Goal: Book appointment/travel/reservation

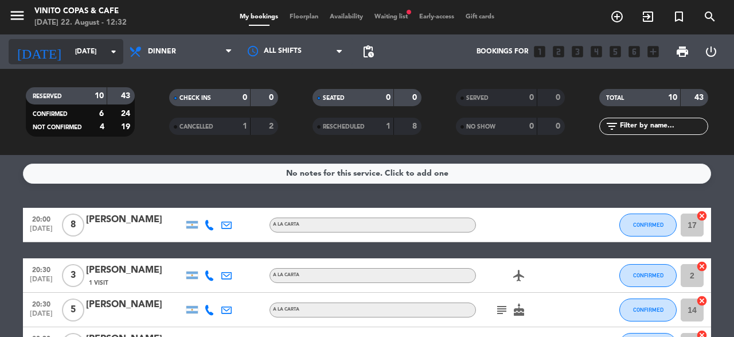
click at [112, 63] on div "[DATE] [DATE] arrow_drop_down" at bounding box center [66, 51] width 115 height 25
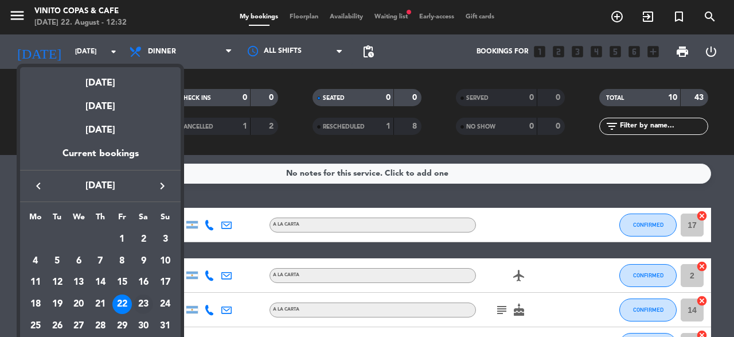
click at [146, 299] on div "23" at bounding box center [143, 303] width 19 height 19
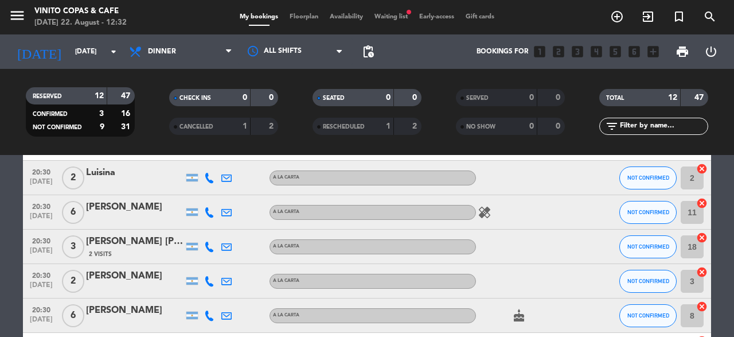
scroll to position [211, 0]
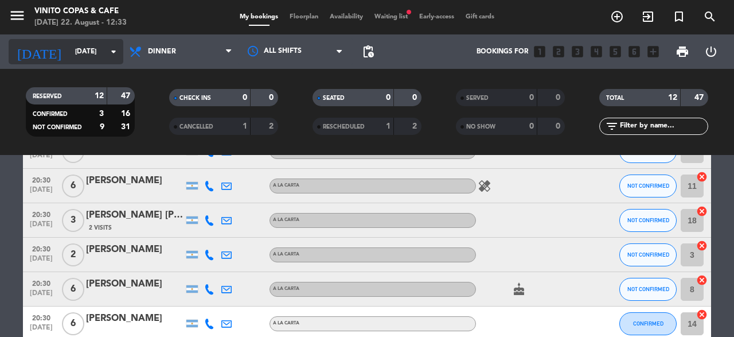
click at [115, 52] on icon "arrow_drop_down" at bounding box center [114, 52] width 14 height 14
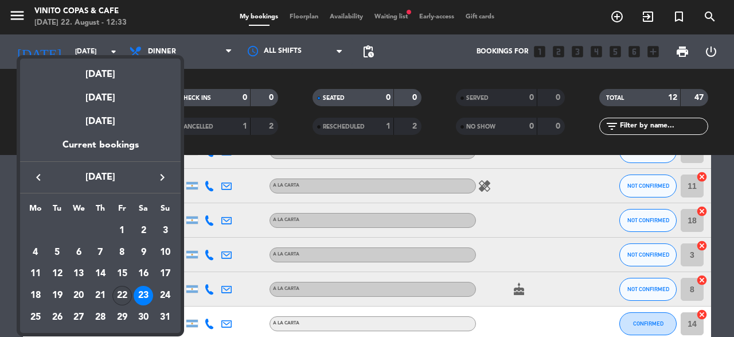
click at [118, 304] on div "22" at bounding box center [121, 295] width 19 height 19
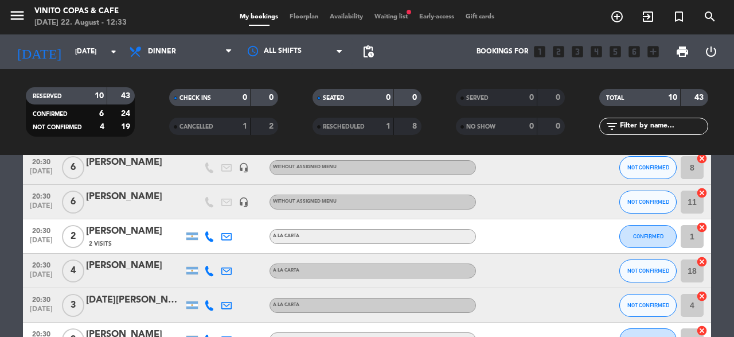
click at [0, 267] on bookings-row "20:00 [DATE] 8 [PERSON_NAME] A [PERSON_NAME] CONFIRMED 17 cancel 20:30 [DATE] 3…" at bounding box center [367, 177] width 734 height 360
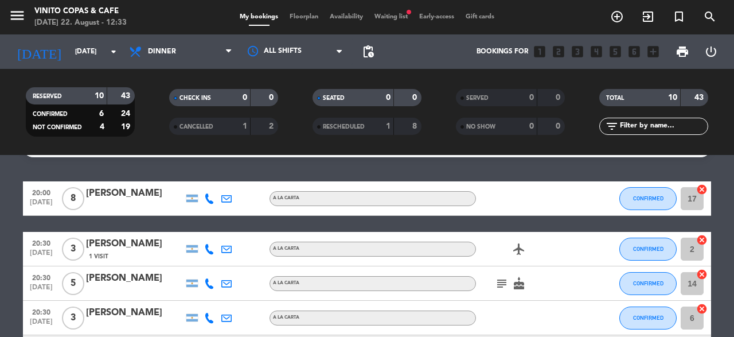
scroll to position [0, 0]
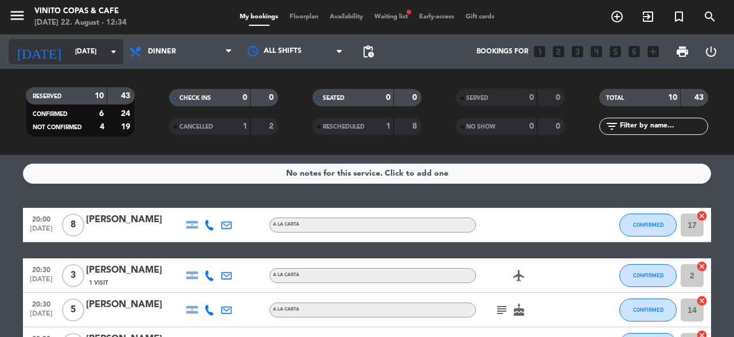
click at [108, 64] on div "[DATE] [DATE] arrow_drop_down" at bounding box center [66, 51] width 115 height 25
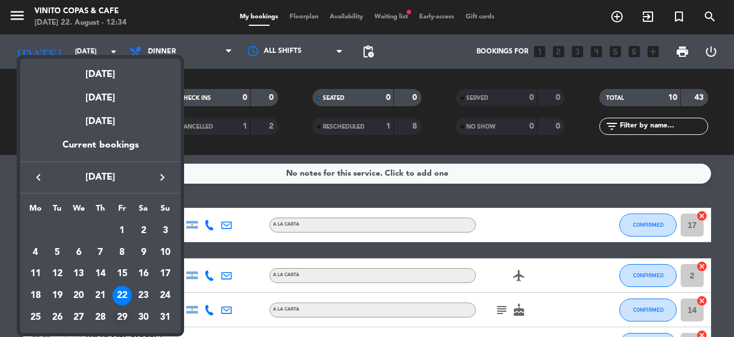
click at [126, 317] on div "29" at bounding box center [121, 316] width 19 height 19
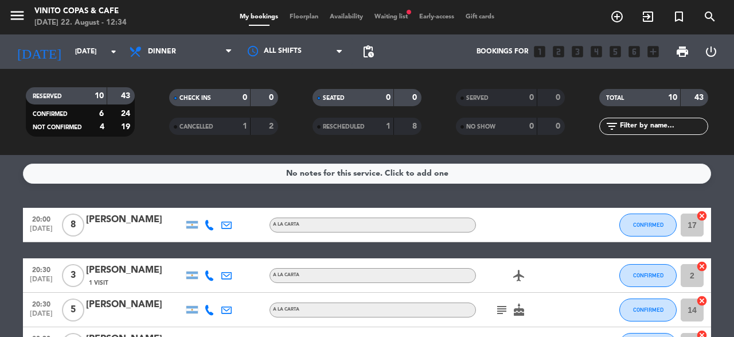
type input "[DATE]"
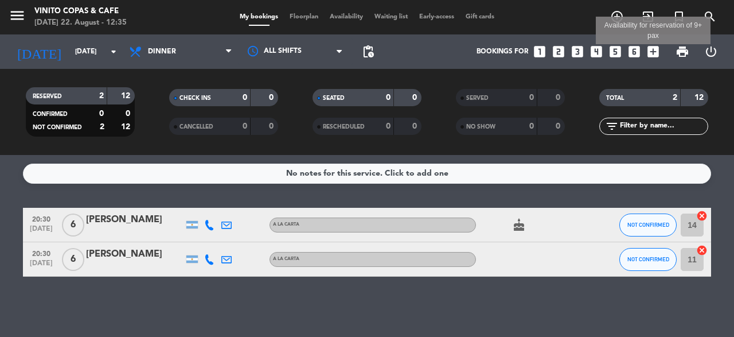
click at [654, 59] on icon "add_box" at bounding box center [653, 51] width 15 height 15
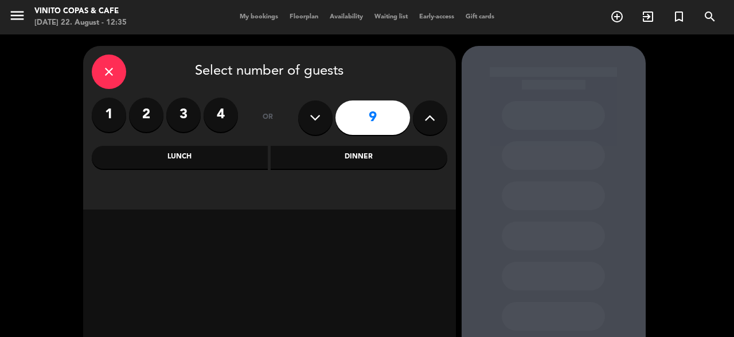
click at [104, 77] on icon "close" at bounding box center [109, 72] width 14 height 14
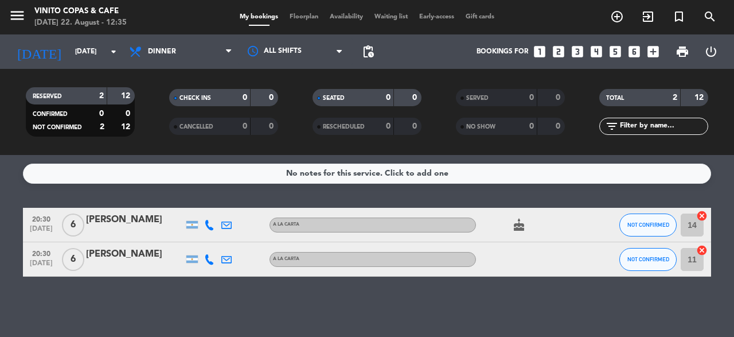
click at [617, 57] on icon "looks_5" at bounding box center [615, 51] width 15 height 15
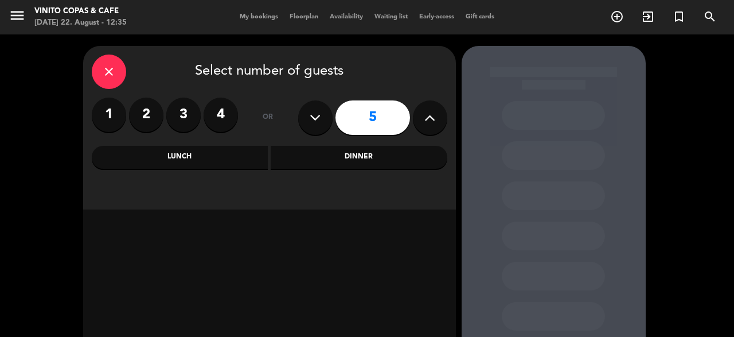
click at [308, 163] on div "Dinner" at bounding box center [359, 157] width 177 height 23
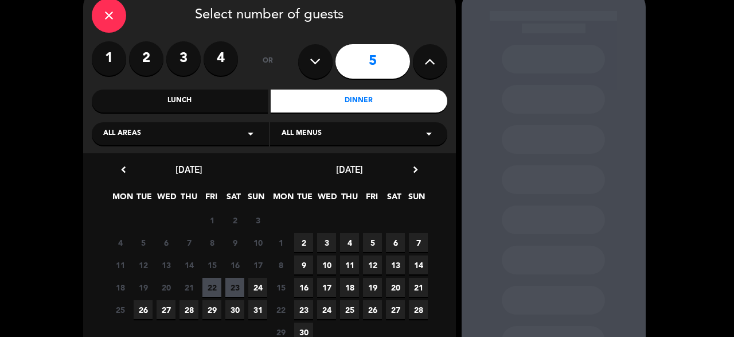
scroll to position [79, 0]
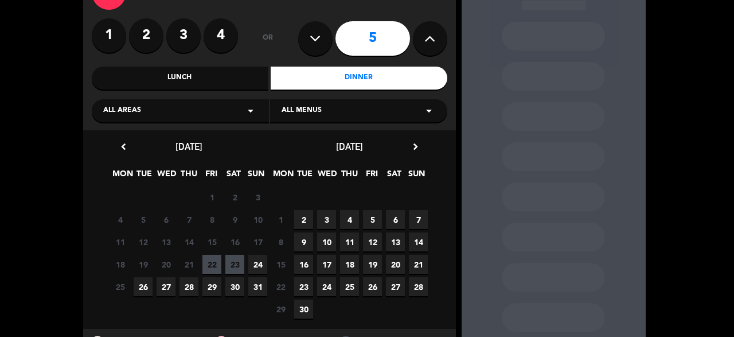
click at [213, 289] on span "29" at bounding box center [211, 286] width 19 height 19
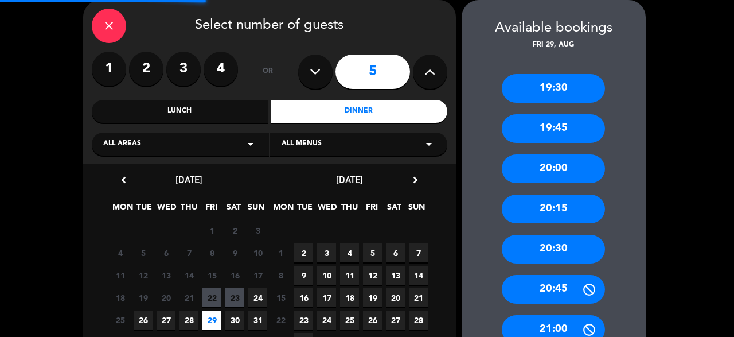
scroll to position [46, 0]
click at [558, 256] on div "20:30" at bounding box center [553, 249] width 103 height 29
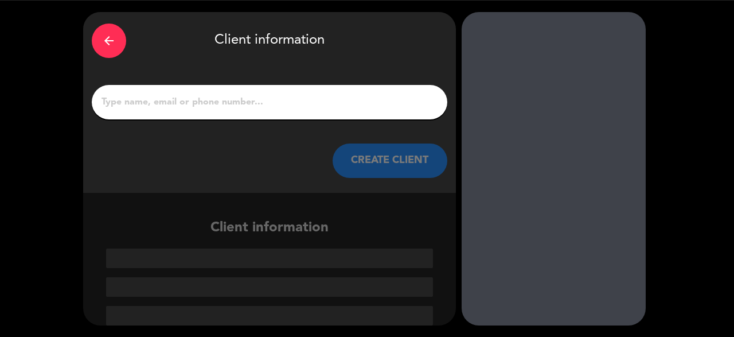
scroll to position [33, 0]
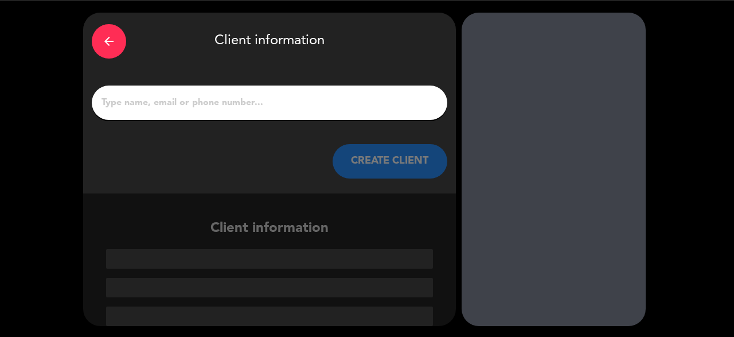
click at [349, 114] on div at bounding box center [270, 102] width 356 height 34
click at [344, 101] on input "1" at bounding box center [269, 103] width 338 height 16
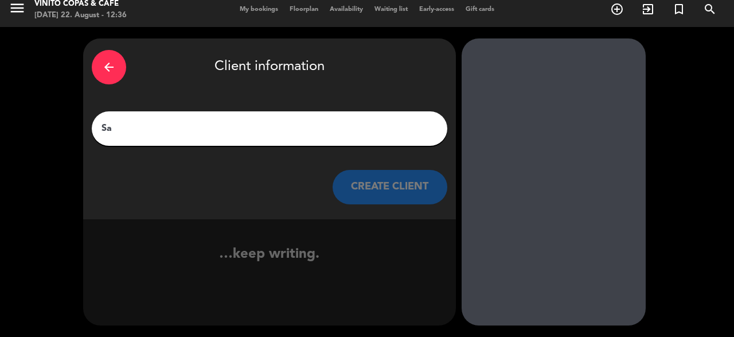
scroll to position [7, 0]
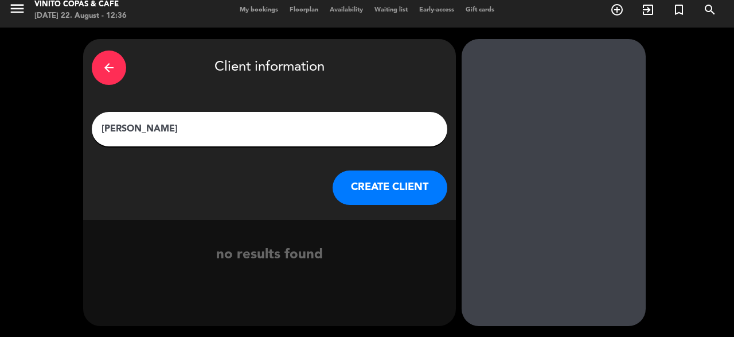
type input "[PERSON_NAME]"
click at [403, 181] on button "CREATE CLIENT" at bounding box center [390, 187] width 115 height 34
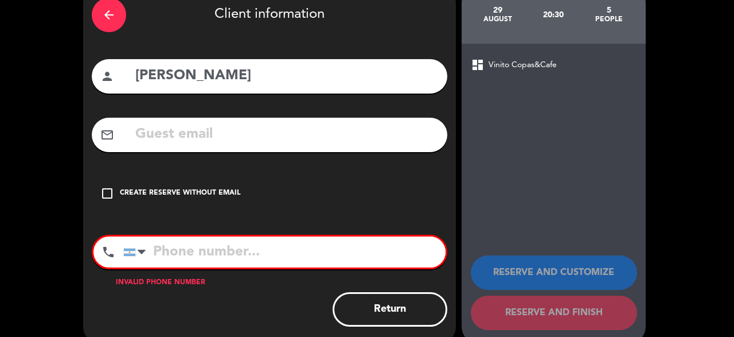
scroll to position [77, 0]
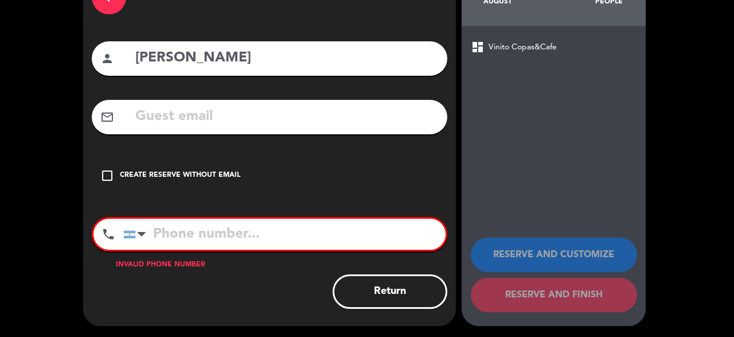
click at [171, 180] on div "Create reserve without email" at bounding box center [180, 175] width 120 height 11
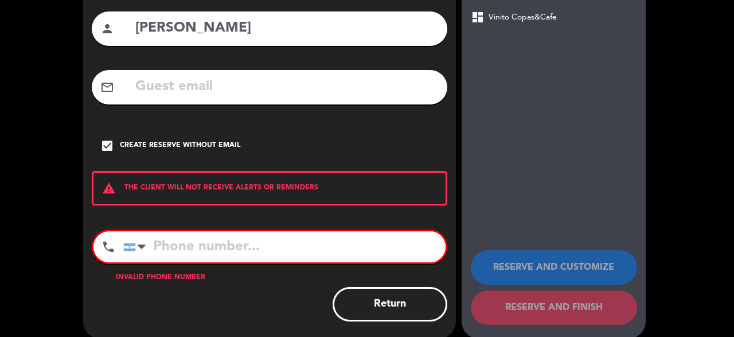
scroll to position [120, 0]
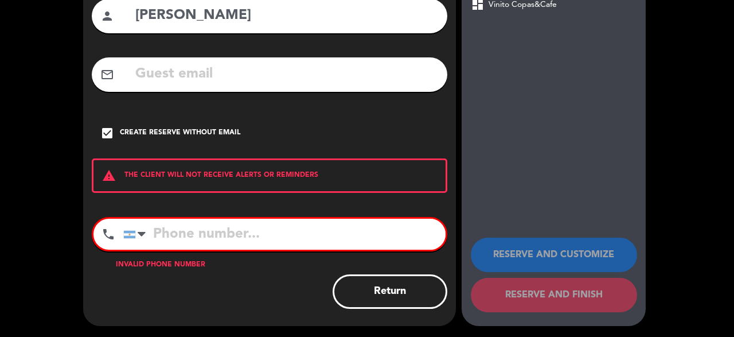
click at [369, 298] on button "Return" at bounding box center [390, 291] width 115 height 34
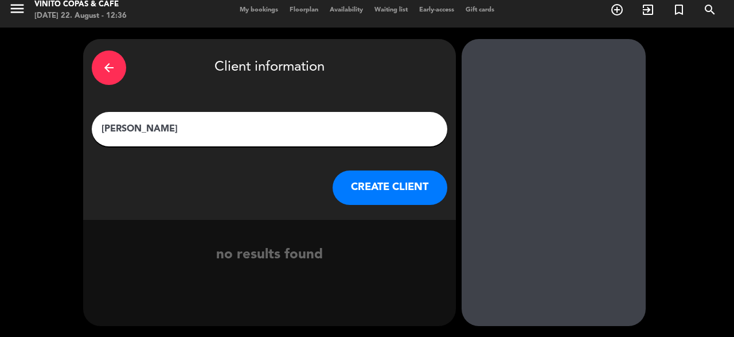
click at [381, 202] on button "CREATE CLIENT" at bounding box center [390, 187] width 115 height 34
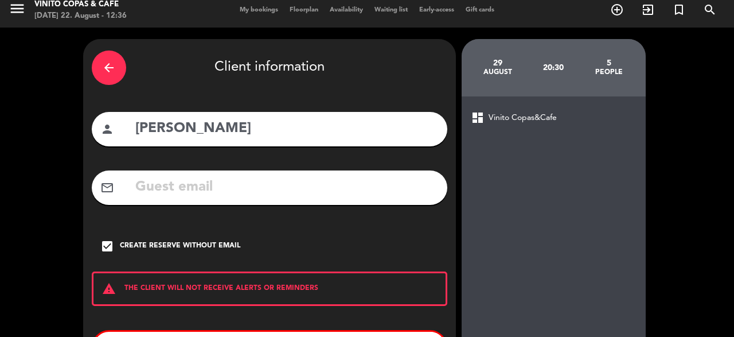
click at [170, 248] on div "Create reserve without email" at bounding box center [180, 245] width 120 height 11
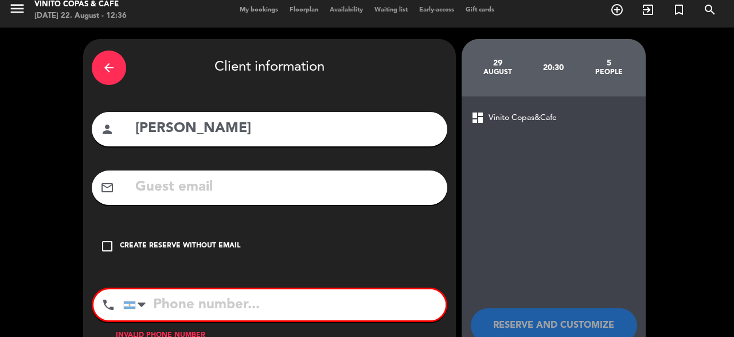
click at [170, 248] on div "Create reserve without email" at bounding box center [180, 245] width 120 height 11
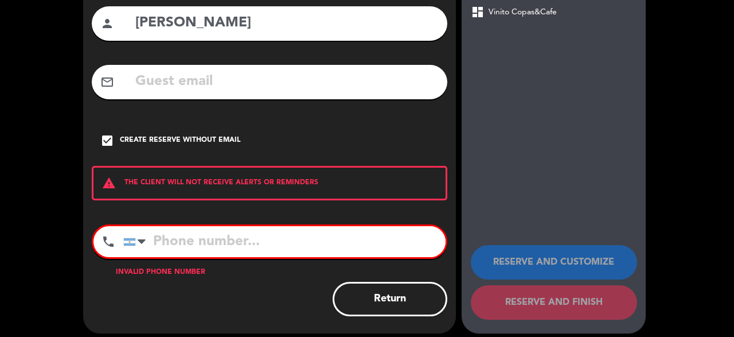
scroll to position [120, 0]
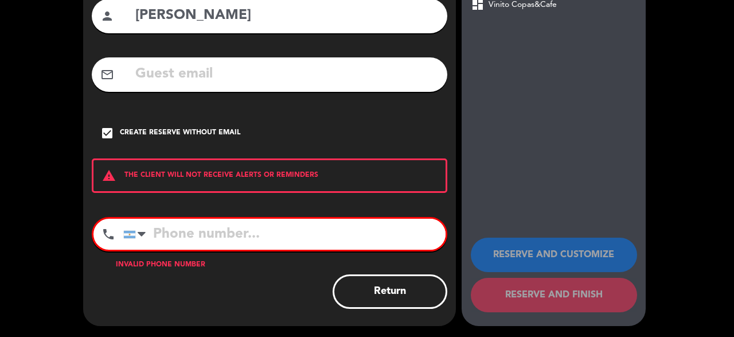
click at [598, 313] on div "RESERVE AND CUSTOMIZE RESERVE AND FINISH" at bounding box center [554, 269] width 166 height 112
click at [124, 134] on div "Create reserve without email" at bounding box center [180, 132] width 120 height 11
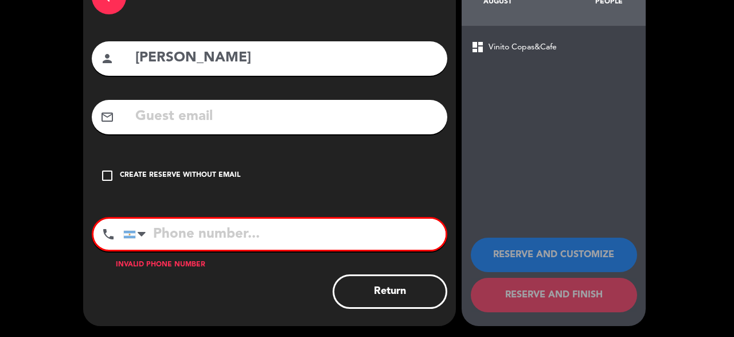
drag, startPoint x: 171, startPoint y: 216, endPoint x: 179, endPoint y: 244, distance: 29.8
click at [179, 244] on div "arrow_back Client information person [PERSON_NAME] mail_outline check_box_outli…" at bounding box center [269, 146] width 373 height 357
click at [179, 244] on input "tel" at bounding box center [284, 233] width 322 height 31
click at [220, 174] on div "Create reserve without email" at bounding box center [180, 175] width 120 height 11
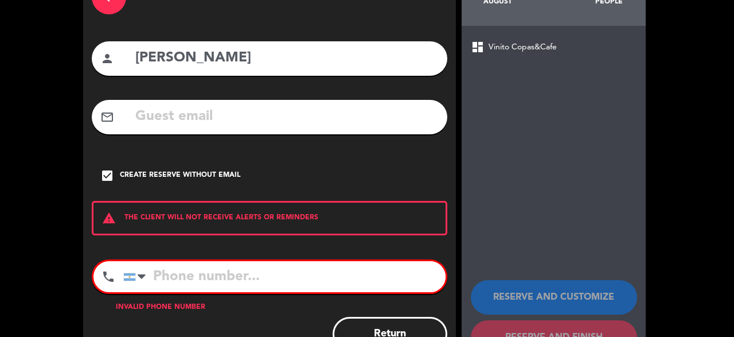
click at [220, 174] on div "Create reserve without email" at bounding box center [180, 175] width 120 height 11
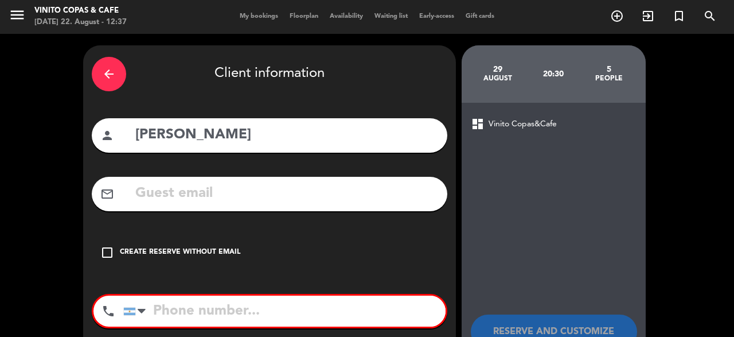
scroll to position [0, 0]
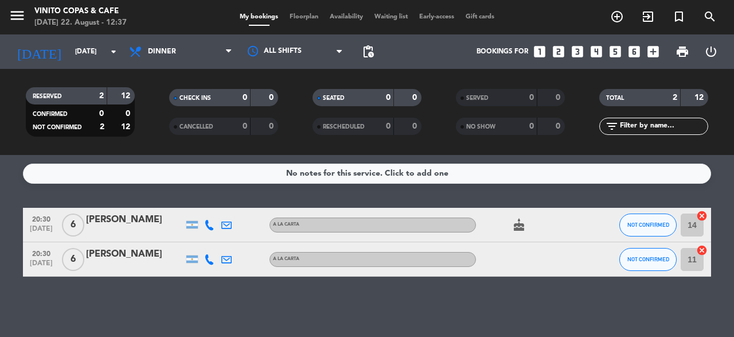
click at [709, 53] on icon "power_settings_new" at bounding box center [711, 52] width 14 height 14
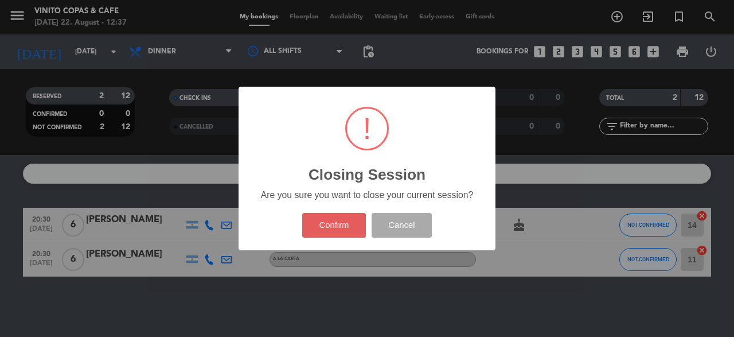
click at [307, 236] on button "Confirm" at bounding box center [334, 225] width 64 height 25
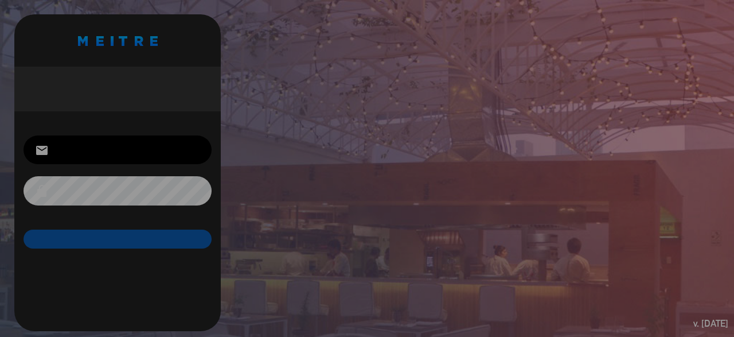
type input "[EMAIL_ADDRESS][DOMAIN_NAME]"
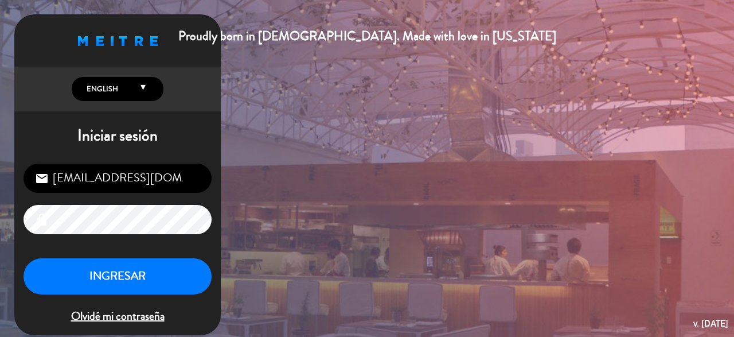
click at [146, 97] on span "English English Español Português" at bounding box center [118, 89] width 92 height 24
click at [137, 82] on span "English English Español Português" at bounding box center [118, 89] width 92 height 24
click at [146, 84] on icon at bounding box center [142, 90] width 5 height 15
click at [126, 115] on div "Proudly born in [DEMOGRAPHIC_DATA]. Made with love in [US_STATE] English Españo…" at bounding box center [117, 174] width 206 height 321
click at [125, 268] on button "INGRESAR" at bounding box center [118, 276] width 188 height 36
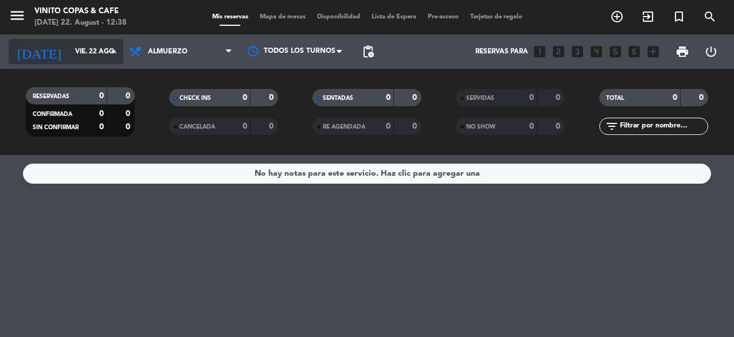
click at [85, 61] on input "vie. 22 ago." at bounding box center [114, 51] width 91 height 19
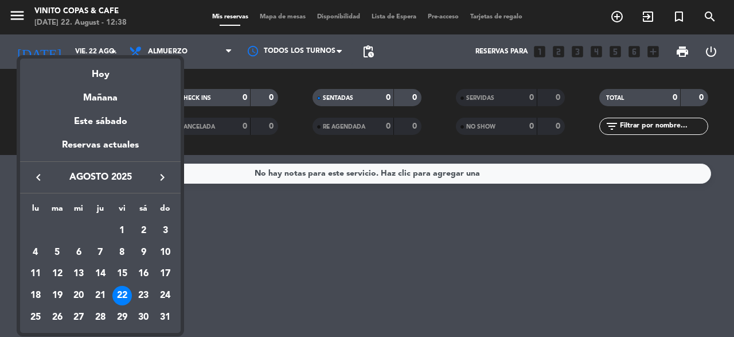
click at [289, 245] on div at bounding box center [367, 168] width 734 height 337
